Goal: Task Accomplishment & Management: Use online tool/utility

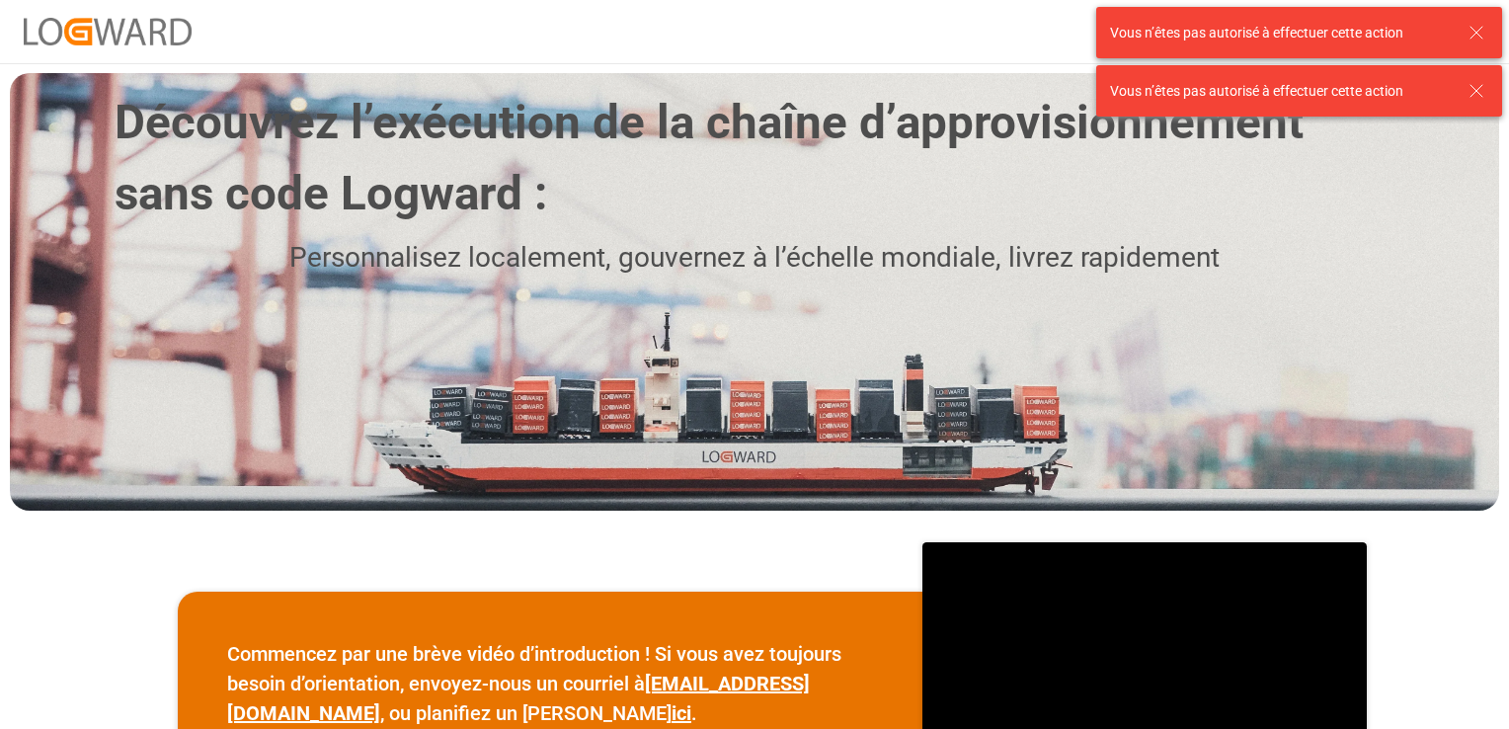
click at [1487, 29] on icon at bounding box center [1476, 33] width 24 height 24
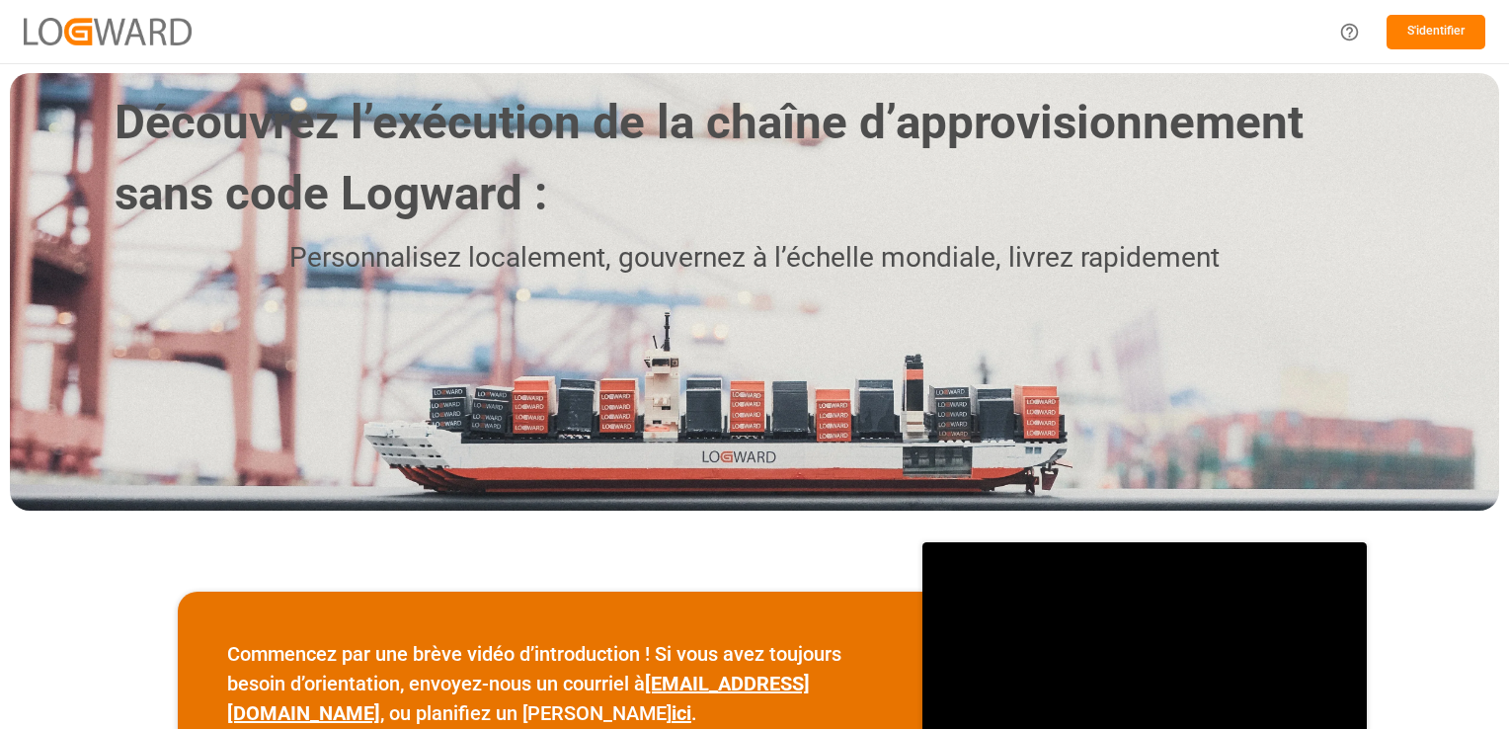
click at [1457, 35] on button "S'identifier" at bounding box center [1435, 32] width 99 height 35
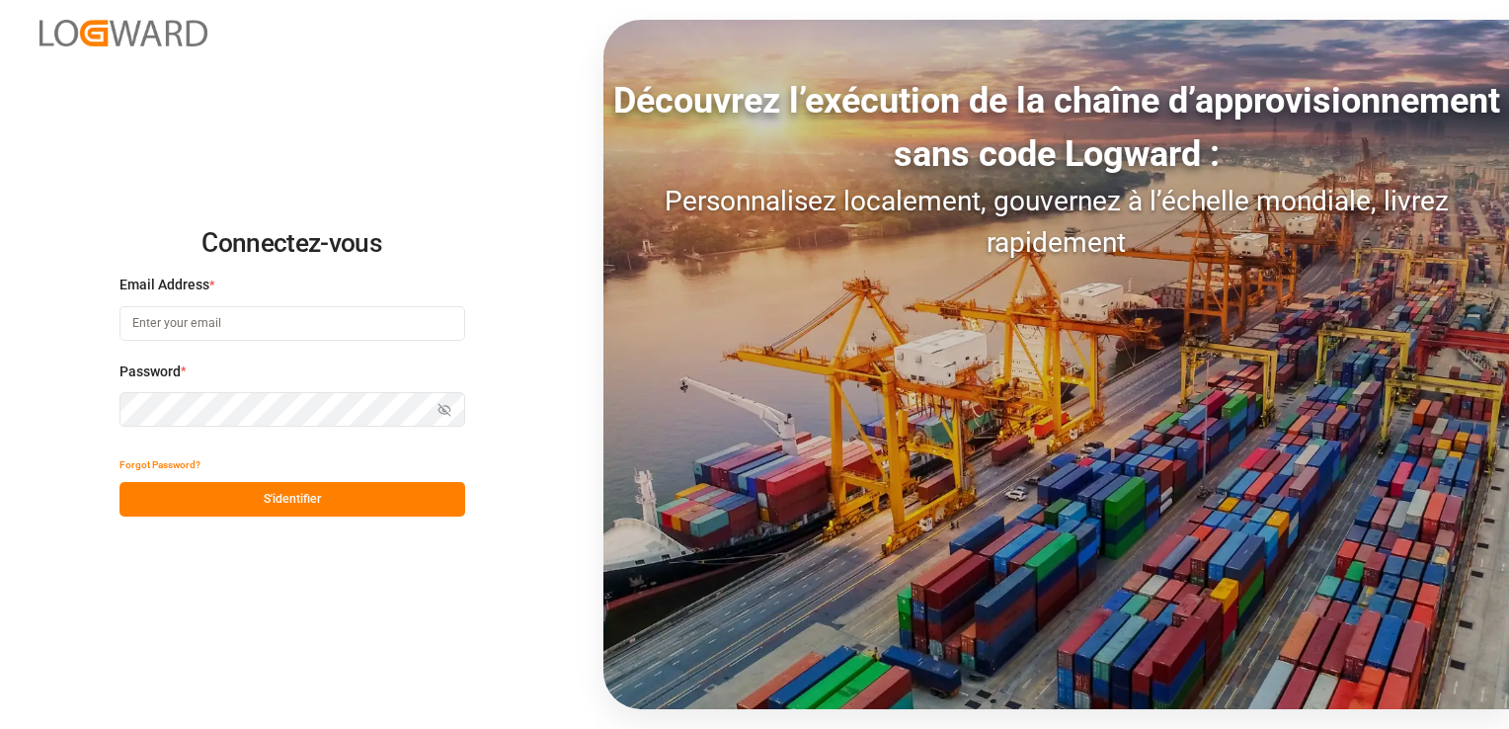
type input "[PERSON_NAME][EMAIL_ADDRESS][PERSON_NAME][DOMAIN_NAME]"
click at [330, 501] on button "S'identifier" at bounding box center [292, 499] width 346 height 35
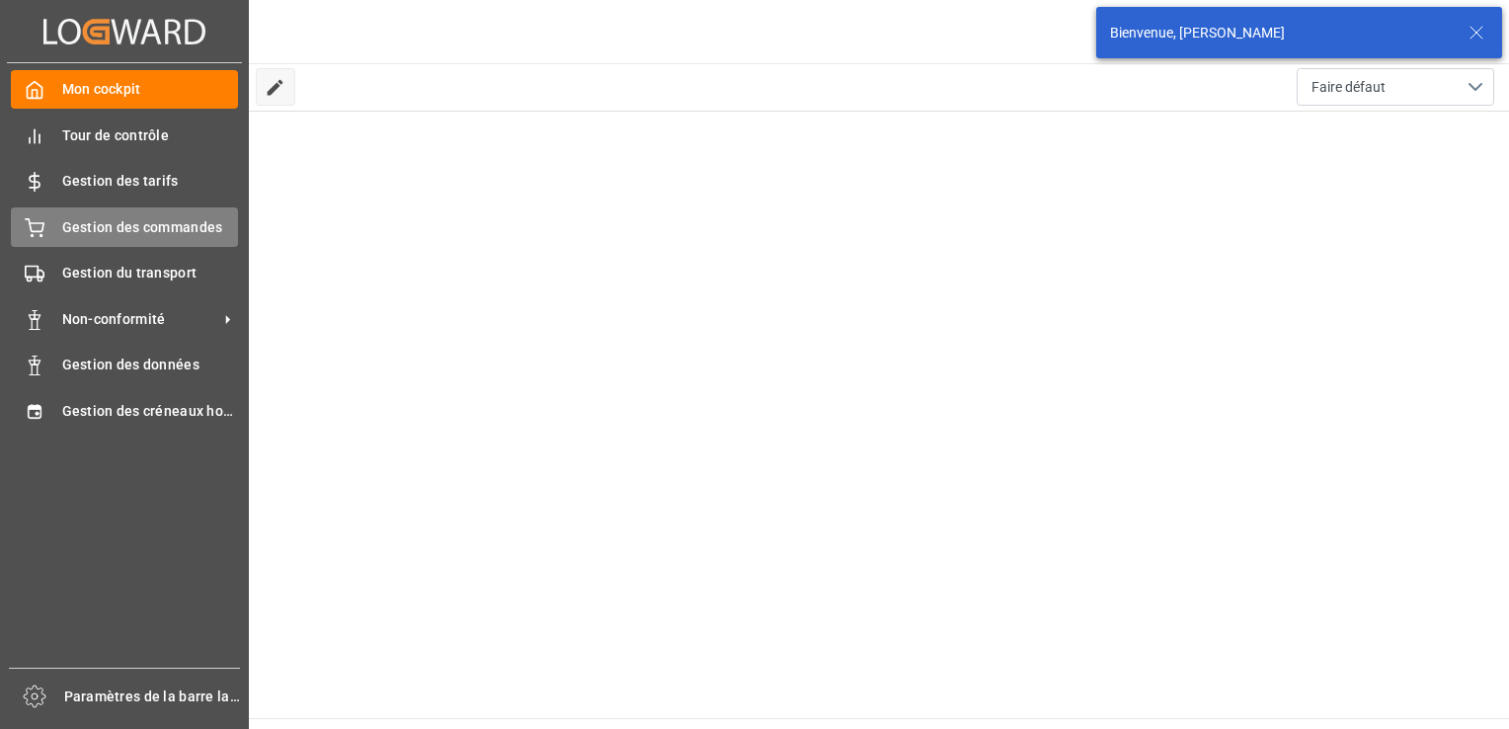
click at [151, 224] on span "Gestion des commandes" at bounding box center [150, 227] width 177 height 21
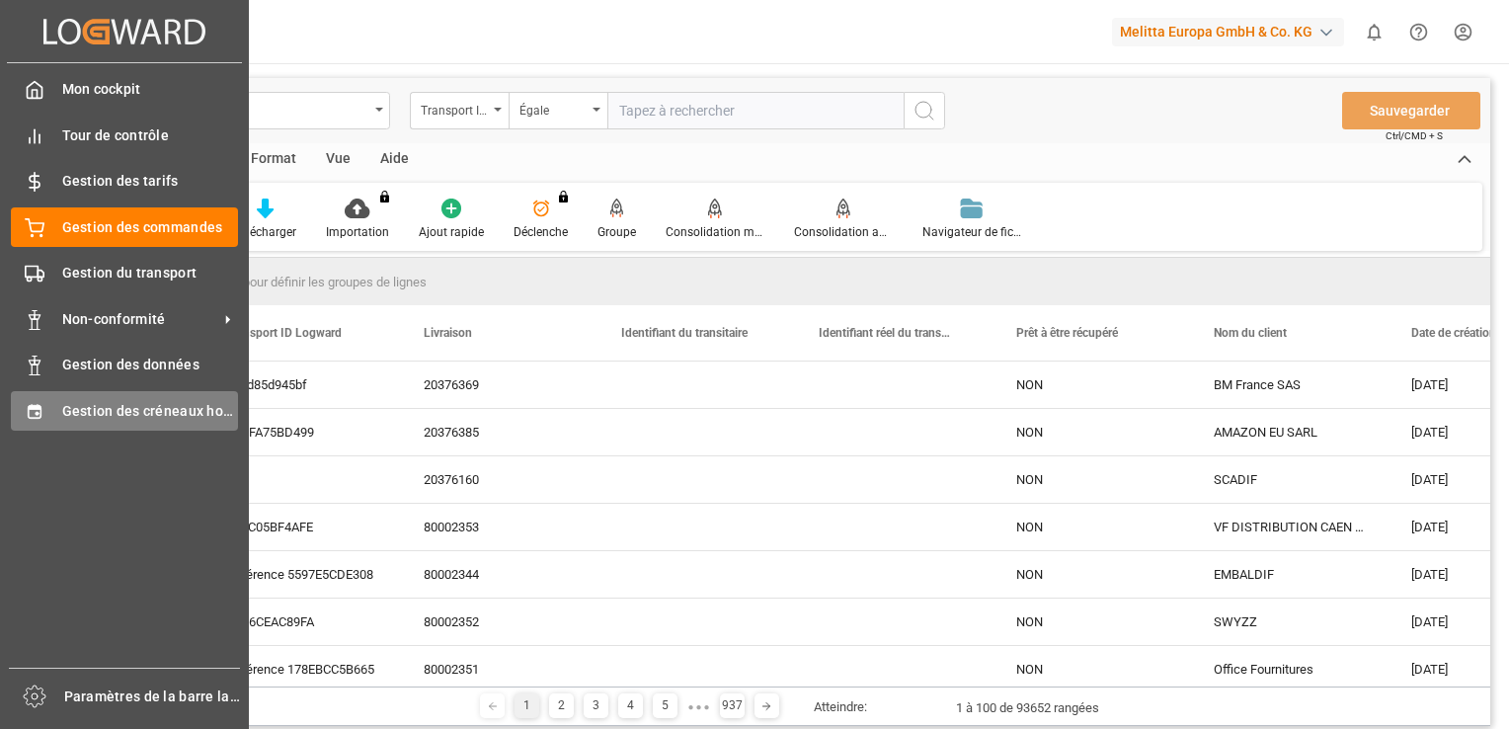
click at [185, 403] on span "Gestion des créneaux horaires" at bounding box center [150, 411] width 177 height 21
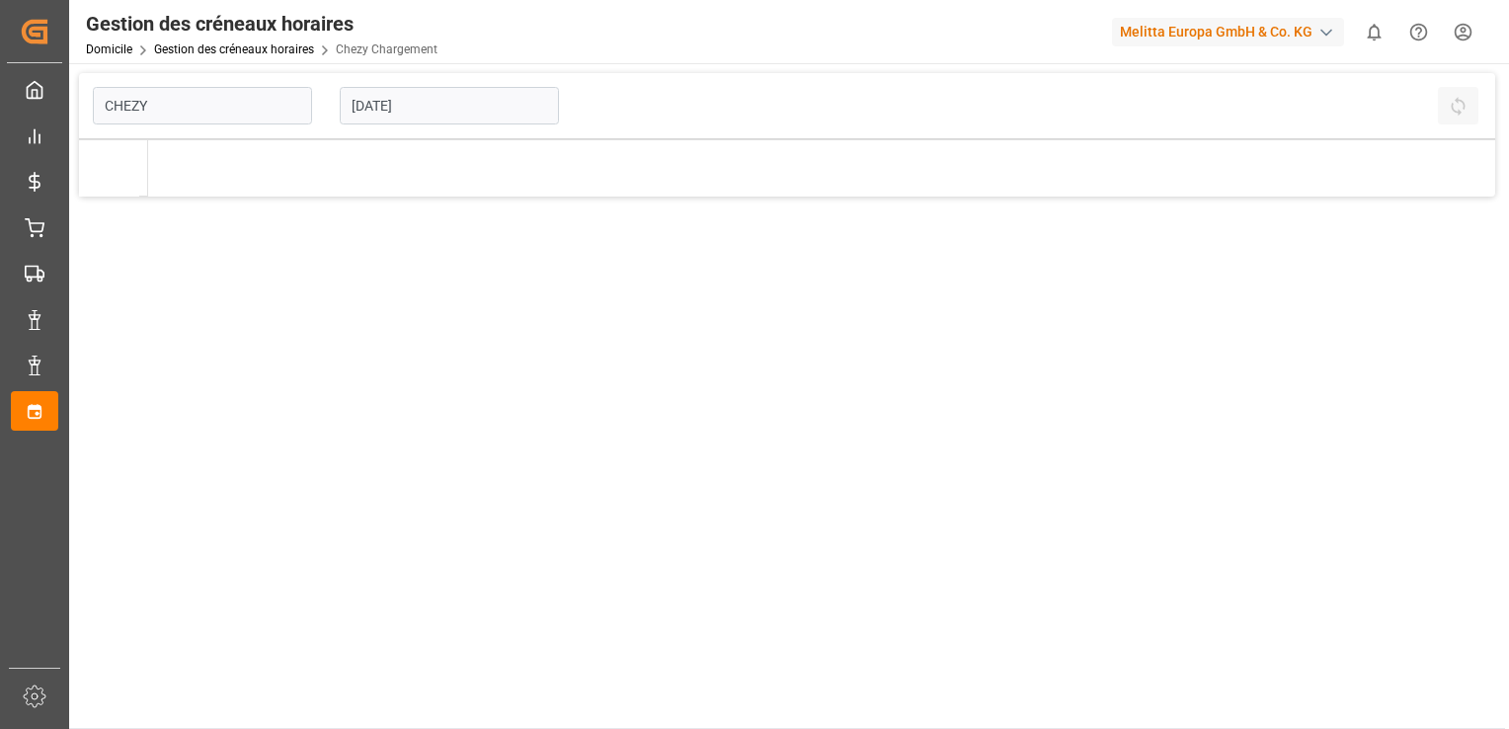
type input "Chezy Loading"
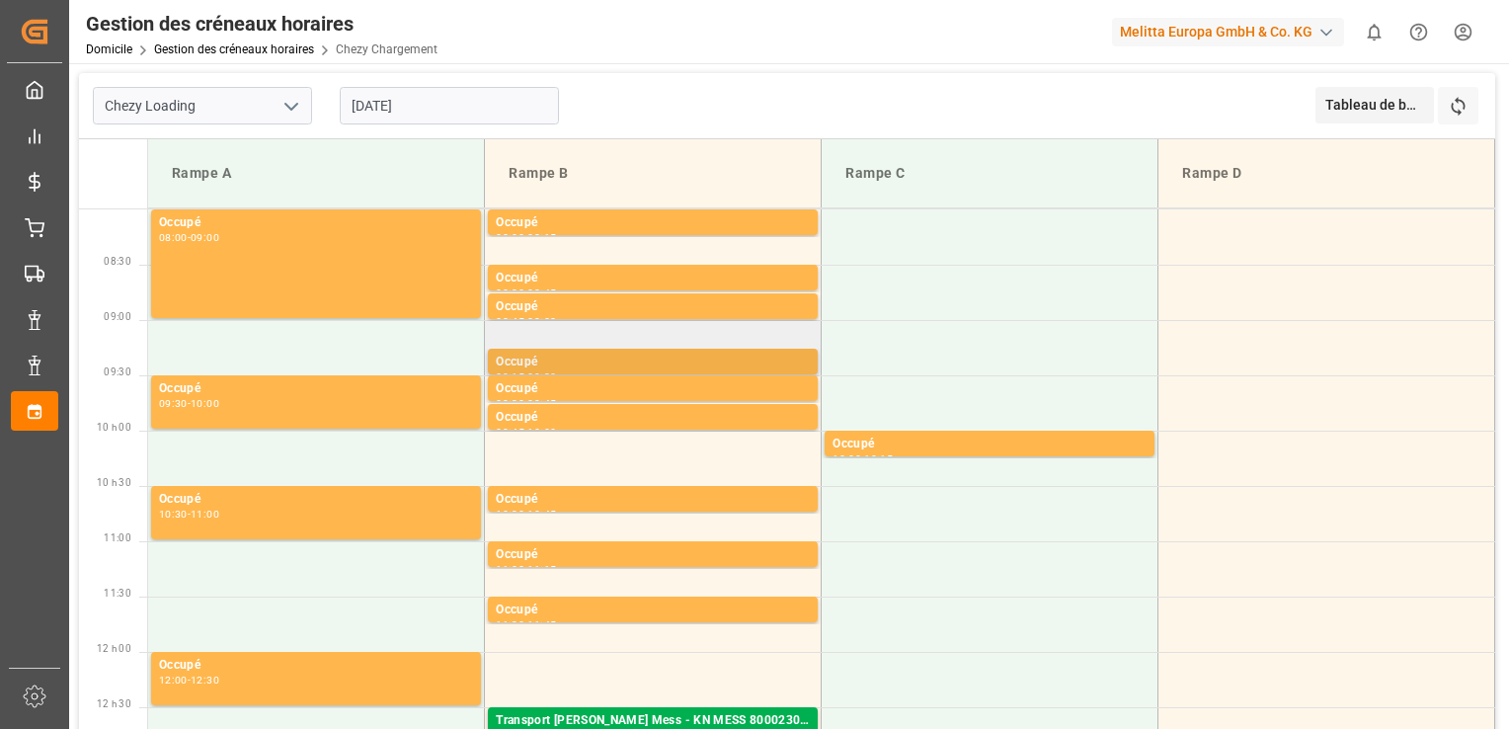
scroll to position [395, 0]
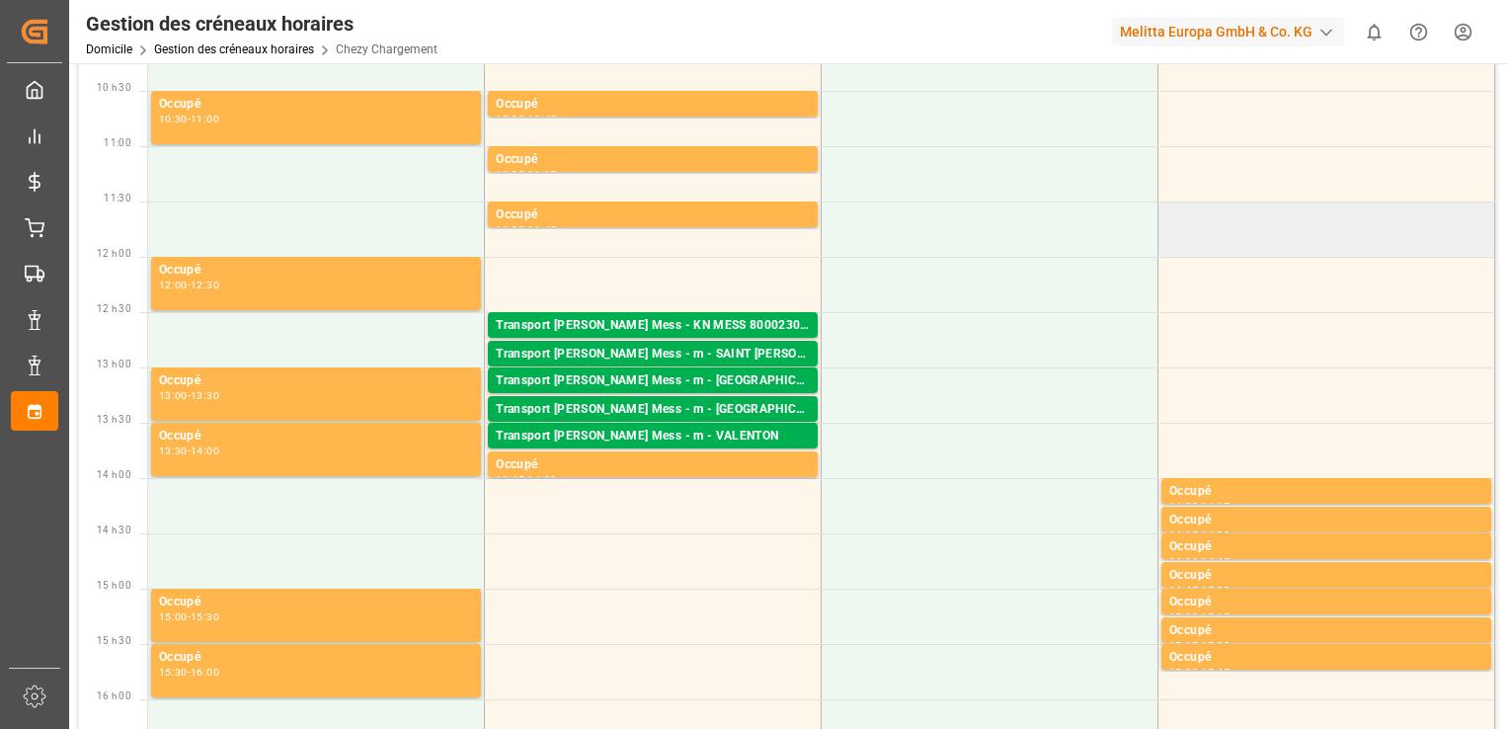
click at [1348, 252] on td at bounding box center [1326, 228] width 337 height 55
